Goal: Register for event/course

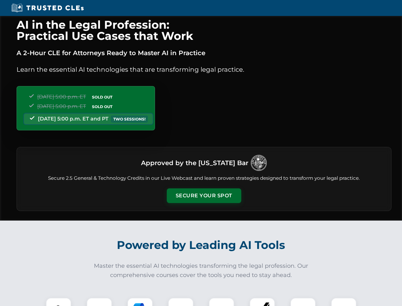
click at [204, 196] on button "Secure Your Spot" at bounding box center [204, 195] width 75 height 15
click at [59, 302] on img at bounding box center [58, 310] width 18 height 18
